Goal: Navigation & Orientation: Find specific page/section

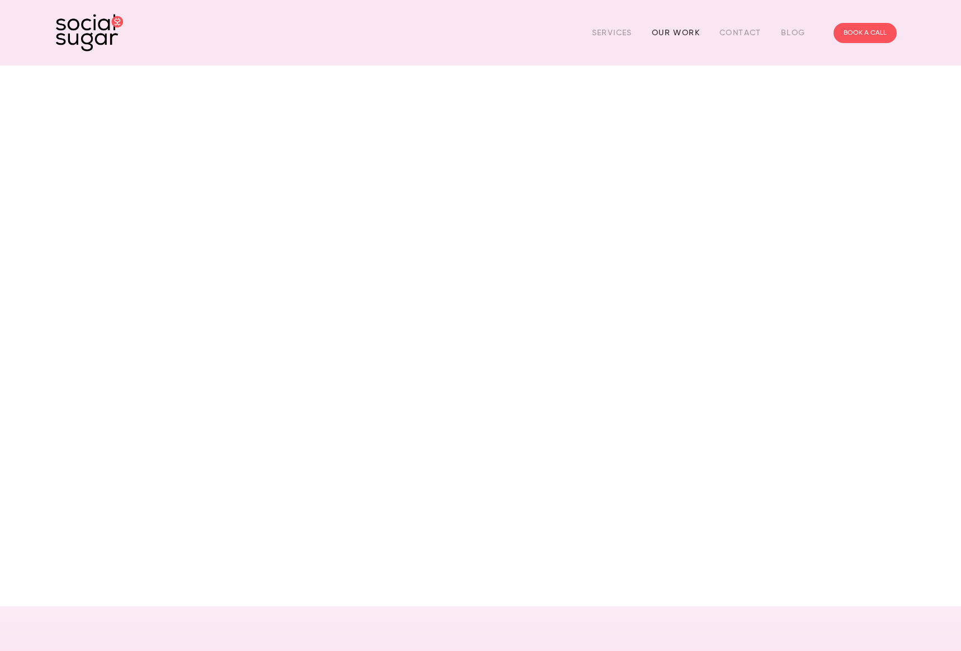
click at [660, 35] on link "Our Work" at bounding box center [676, 32] width 48 height 17
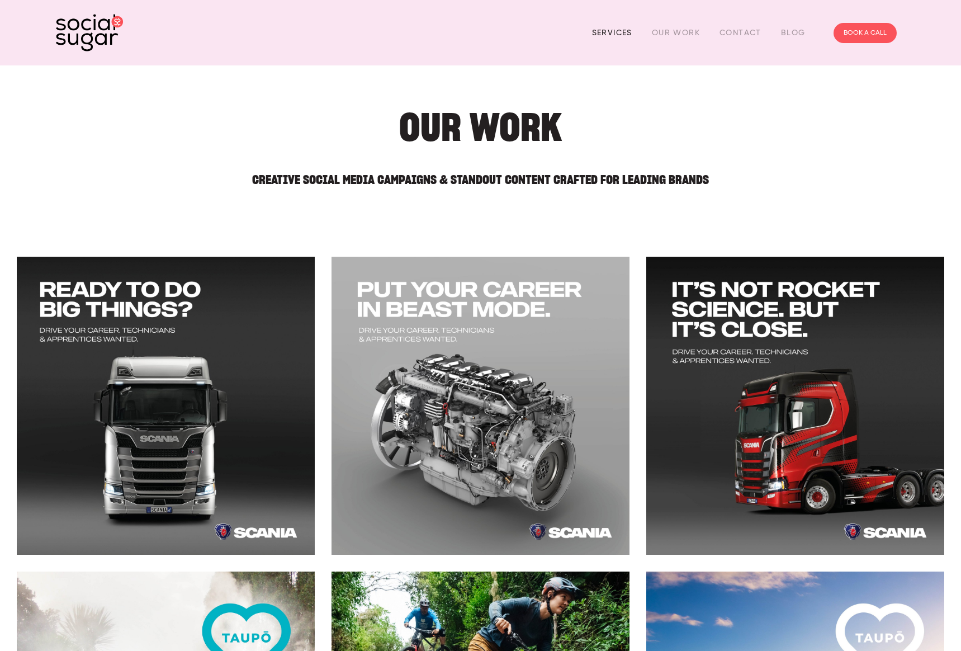
click at [623, 33] on link "Services" at bounding box center [612, 32] width 40 height 17
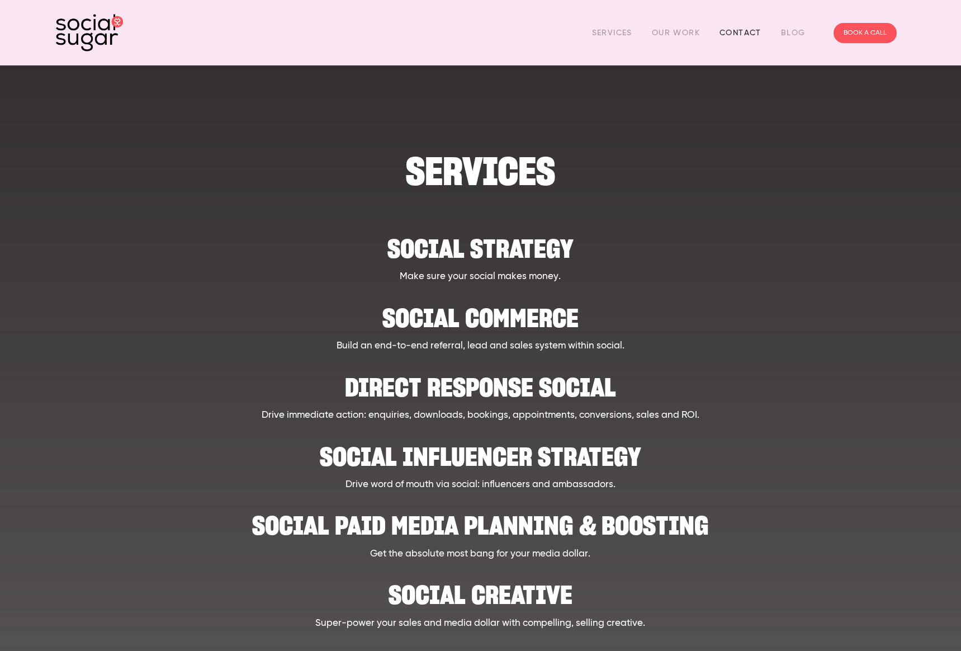
click at [738, 29] on link "Contact" at bounding box center [740, 32] width 42 height 17
